Goal: Task Accomplishment & Management: Manage account settings

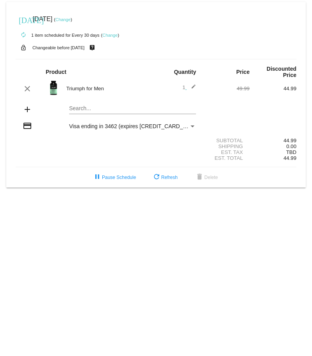
click at [111, 34] on link "Change" at bounding box center [109, 35] width 15 height 5
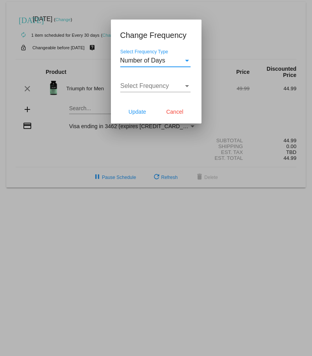
click at [222, 24] on div at bounding box center [156, 178] width 312 height 356
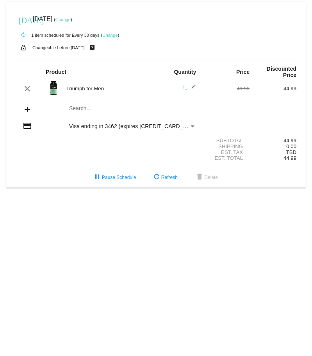
click at [113, 34] on link "Change" at bounding box center [109, 35] width 15 height 5
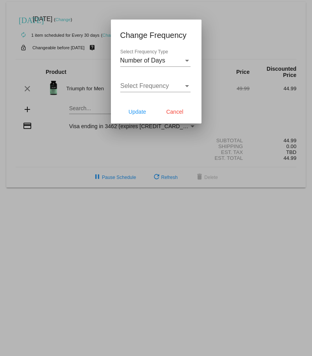
click at [113, 34] on div "Change Frequency Number of Days Select Frequency Type Select Frequency Select F…" at bounding box center [156, 72] width 91 height 104
click at [187, 60] on div "Select Frequency Type" at bounding box center [187, 61] width 4 height 2
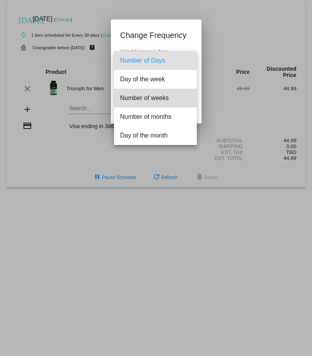
click at [164, 97] on span "Number of weeks" at bounding box center [155, 98] width 70 height 19
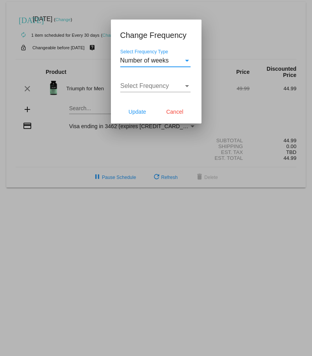
click at [187, 60] on div "Select Frequency Type" at bounding box center [187, 61] width 4 height 2
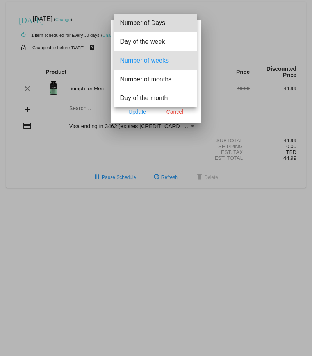
click at [161, 22] on span "Number of Days" at bounding box center [155, 23] width 70 height 19
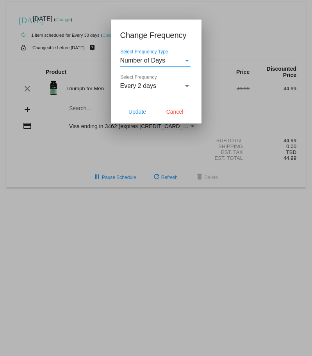
click at [188, 60] on div "Select Frequency Type" at bounding box center [187, 61] width 4 height 2
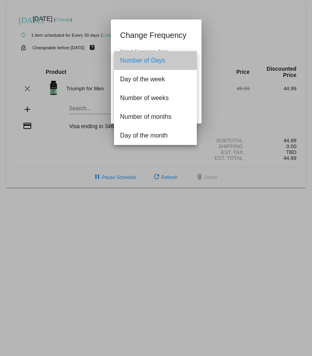
click at [149, 58] on span "Number of Days" at bounding box center [155, 60] width 70 height 19
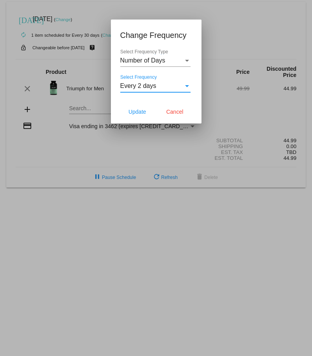
click at [188, 87] on div "Select Frequency" at bounding box center [187, 86] width 7 height 7
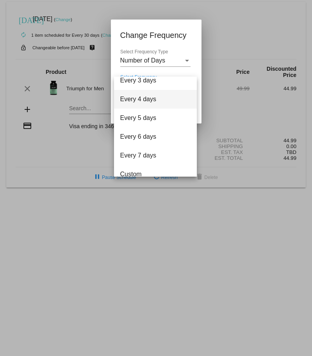
scroll to position [31, 0]
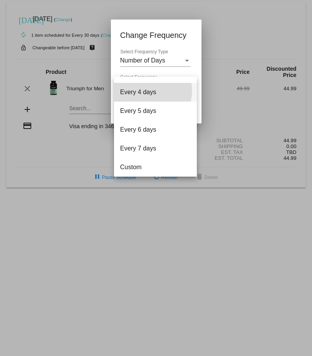
click at [151, 91] on span "Every 4 days" at bounding box center [155, 92] width 70 height 19
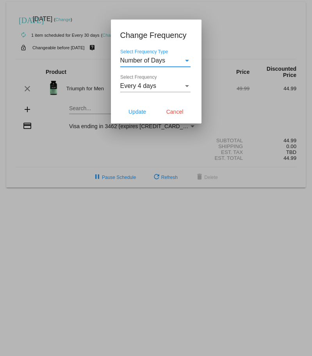
click at [149, 61] on span "Number of Days" at bounding box center [142, 60] width 45 height 7
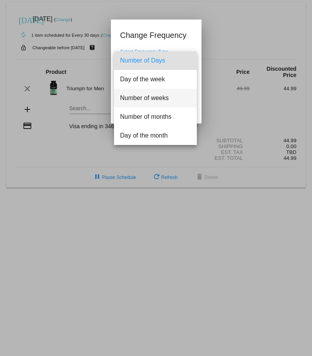
click at [158, 98] on span "Number of weeks" at bounding box center [155, 98] width 70 height 19
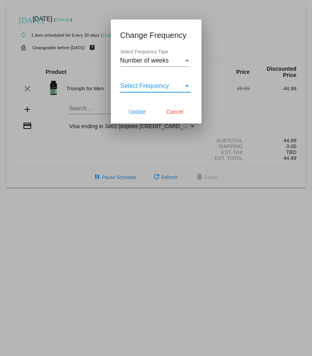
click at [188, 84] on div "Select Frequency" at bounding box center [187, 86] width 7 height 7
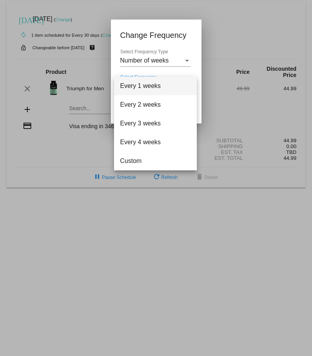
click at [241, 111] on div at bounding box center [156, 178] width 312 height 356
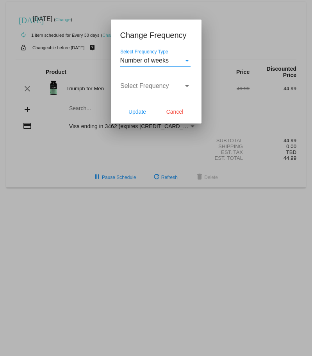
click at [165, 59] on span "Number of weeks" at bounding box center [144, 60] width 49 height 7
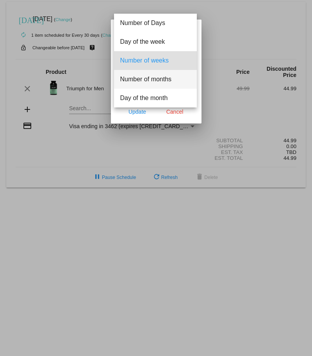
click at [163, 77] on span "Number of months" at bounding box center [155, 79] width 70 height 19
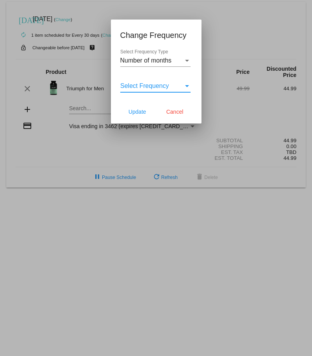
click at [165, 85] on span "Select Frequency" at bounding box center [144, 86] width 49 height 7
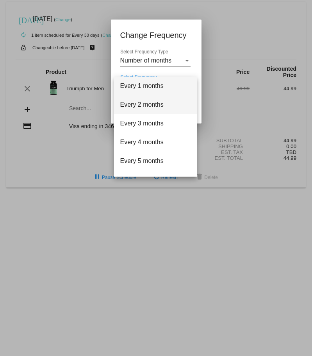
click at [151, 104] on span "Every 2 months" at bounding box center [155, 104] width 70 height 19
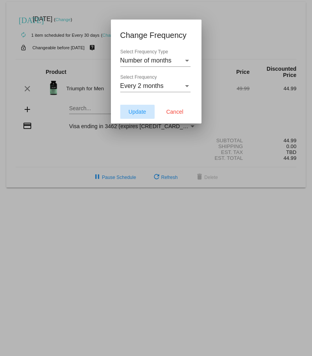
click at [133, 112] on span "Update" at bounding box center [138, 112] width 18 height 6
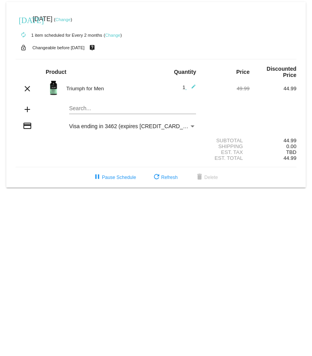
click at [116, 35] on link "Change" at bounding box center [112, 35] width 15 height 5
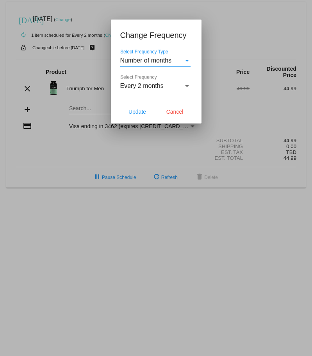
click at [148, 60] on span "Number of months" at bounding box center [146, 60] width 52 height 7
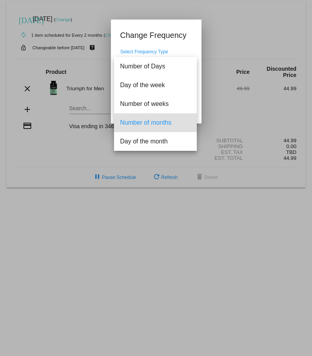
click at [136, 122] on span "Number of months" at bounding box center [155, 122] width 70 height 19
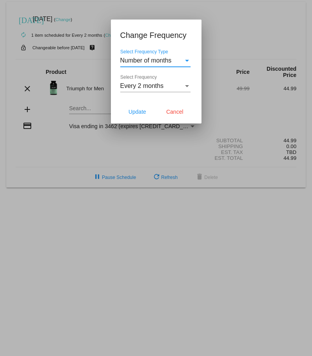
click at [134, 86] on span "Every 2 months" at bounding box center [141, 86] width 43 height 7
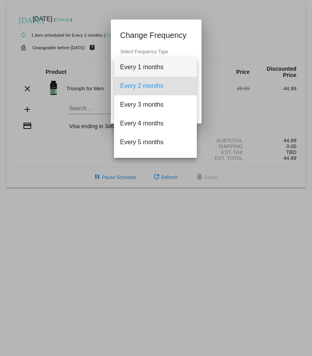
click at [153, 67] on span "Every 1 months" at bounding box center [155, 67] width 70 height 19
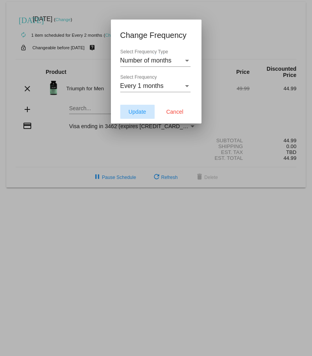
click at [138, 109] on span "Update" at bounding box center [138, 112] width 18 height 6
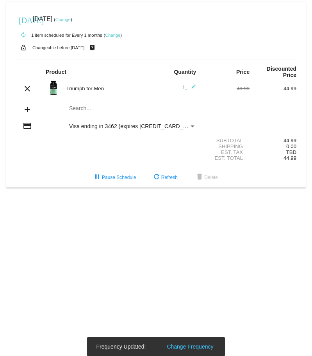
click at [71, 19] on link "Change" at bounding box center [63, 19] width 15 height 5
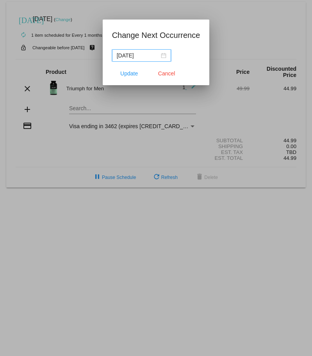
click at [163, 56] on div "[DATE]" at bounding box center [142, 55] width 50 height 9
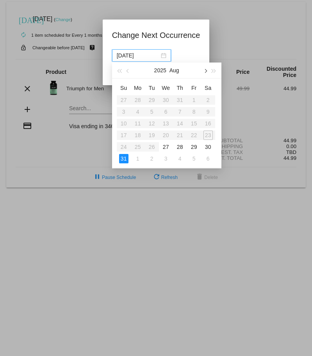
click at [206, 71] on span "button" at bounding box center [205, 71] width 4 height 4
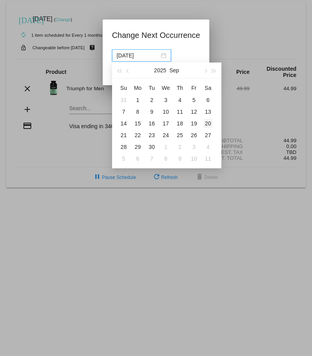
click at [208, 123] on div "20" at bounding box center [208, 123] width 9 height 9
type input "[DATE]"
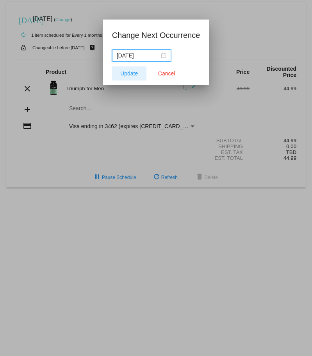
click at [129, 75] on span "Update" at bounding box center [129, 73] width 18 height 6
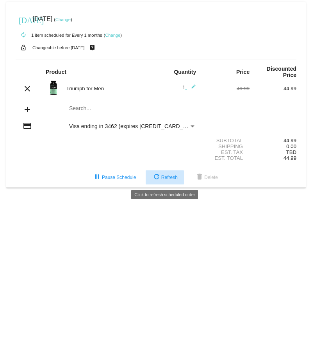
click at [172, 176] on span "refresh Refresh" at bounding box center [165, 177] width 26 height 5
